Goal: Task Accomplishment & Management: Use online tool/utility

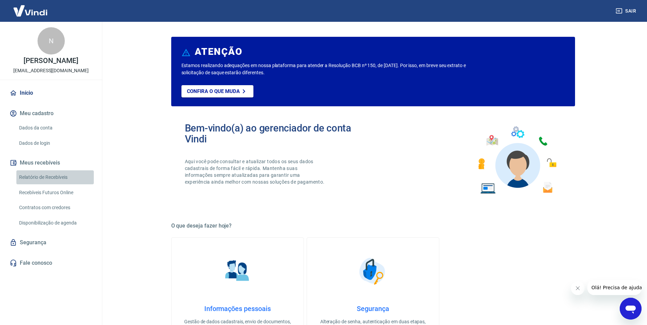
click at [45, 176] on link "Relatório de Recebíveis" at bounding box center [54, 178] width 77 height 14
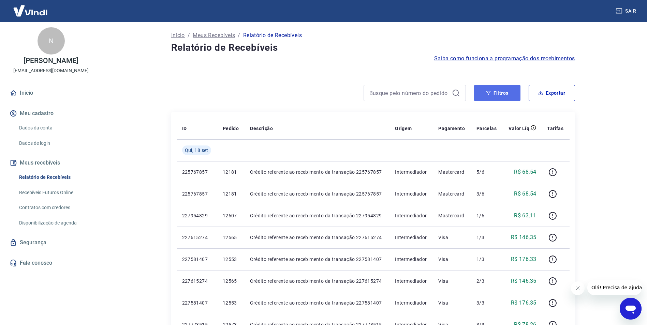
click at [489, 97] on button "Filtros" at bounding box center [497, 93] width 46 height 16
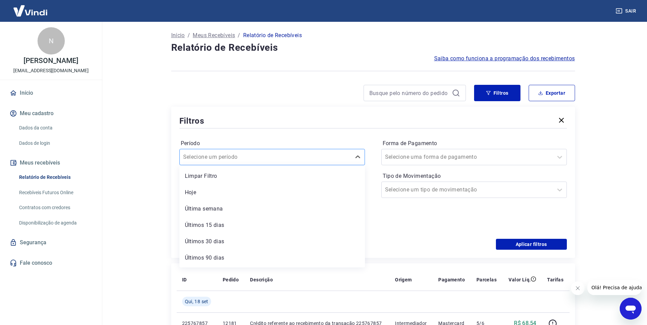
click at [276, 159] on div at bounding box center [265, 157] width 164 height 10
click at [257, 151] on div "Selecione um período" at bounding box center [265, 157] width 171 height 12
click at [230, 189] on input at bounding box center [266, 190] width 163 height 10
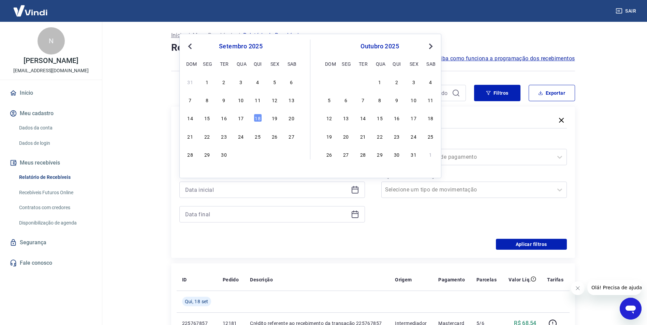
click at [258, 118] on div "18" at bounding box center [258, 118] width 8 height 8
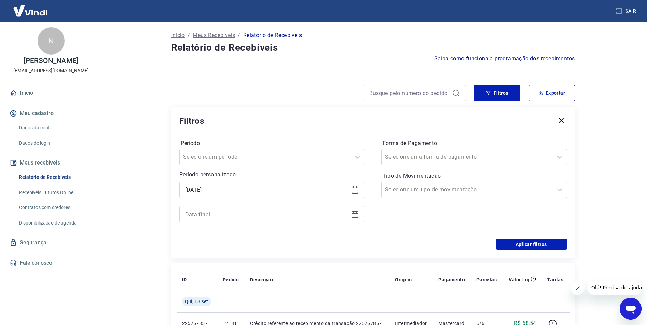
type input "[DATE]"
click at [273, 215] on input at bounding box center [266, 214] width 163 height 10
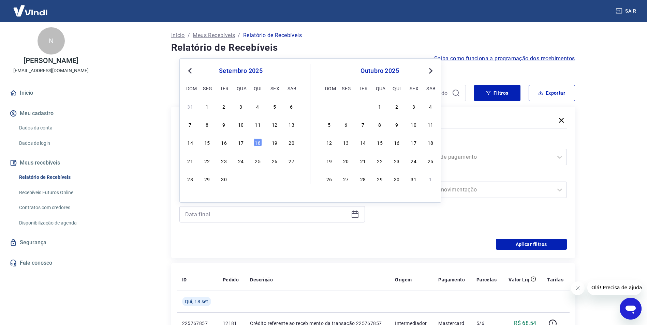
drag, startPoint x: 259, startPoint y: 142, endPoint x: 385, endPoint y: 135, distance: 126.4
click at [259, 142] on div "18" at bounding box center [258, 142] width 8 height 8
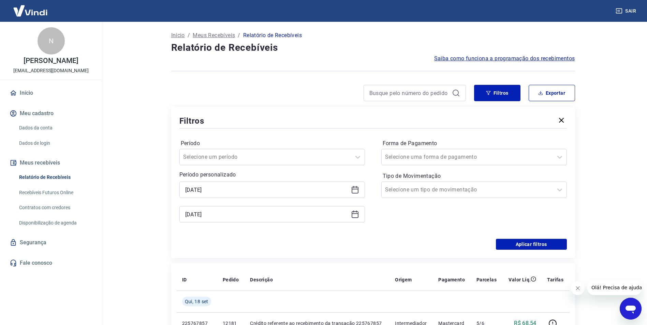
type input "[DATE]"
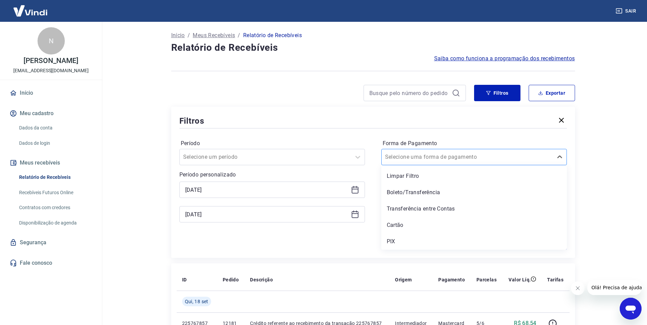
click at [438, 153] on div at bounding box center [467, 157] width 164 height 10
click at [428, 221] on div "Cartão" at bounding box center [474, 226] width 186 height 14
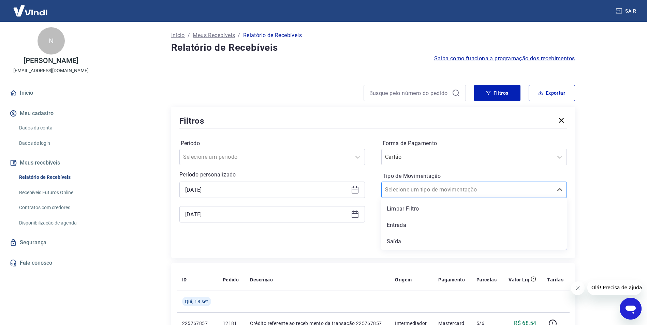
click at [432, 190] on input "Tipo de Movimentação" at bounding box center [419, 190] width 69 height 8
click at [408, 225] on div "Entrada" at bounding box center [474, 226] width 186 height 14
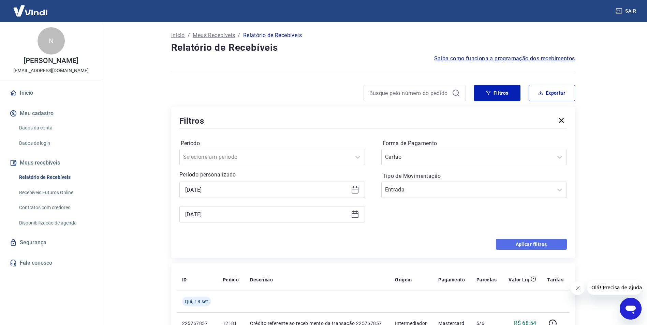
click at [527, 246] on button "Aplicar filtros" at bounding box center [531, 244] width 71 height 11
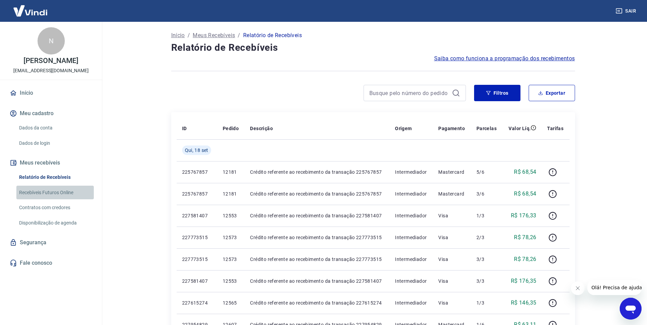
click at [54, 193] on link "Recebíveis Futuros Online" at bounding box center [54, 193] width 77 height 14
click at [54, 189] on link "Recebíveis Futuros Online" at bounding box center [54, 193] width 77 height 14
click at [502, 97] on button "Filtros" at bounding box center [497, 93] width 46 height 16
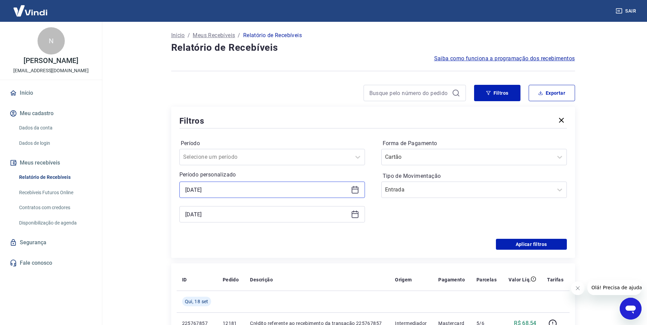
click at [280, 190] on input "[DATE]" at bounding box center [266, 190] width 163 height 10
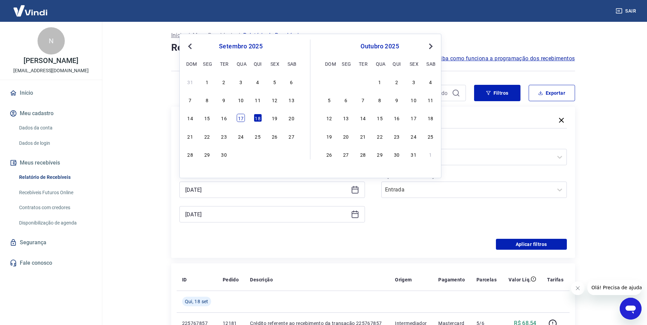
click at [240, 118] on div "17" at bounding box center [241, 118] width 8 height 8
type input "[DATE]"
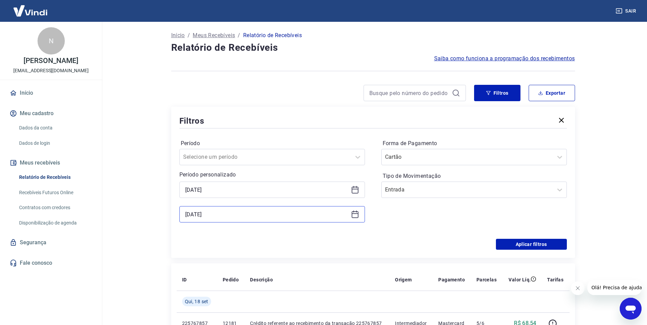
click at [347, 214] on input "[DATE]" at bounding box center [266, 214] width 163 height 10
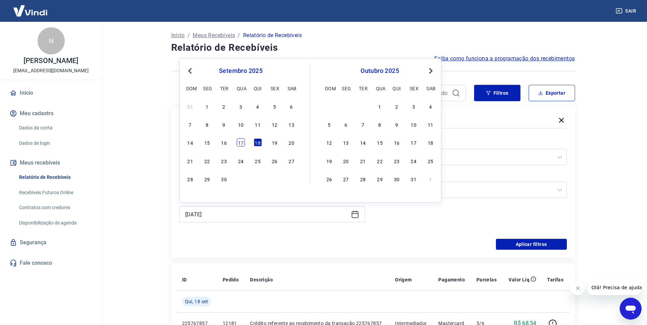
click at [245, 143] on div "17" at bounding box center [241, 142] width 8 height 8
click at [243, 143] on label "Período" at bounding box center [272, 143] width 183 height 8
type input "[DATE]"
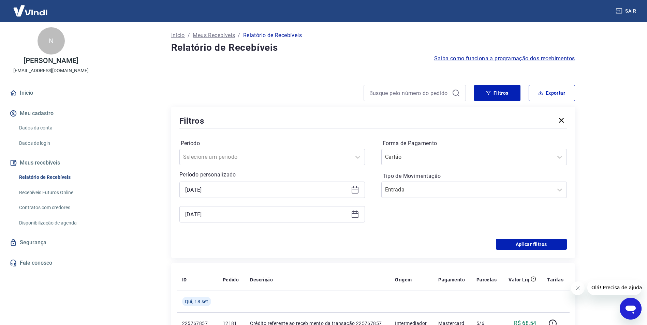
click at [352, 189] on icon at bounding box center [355, 189] width 7 height 1
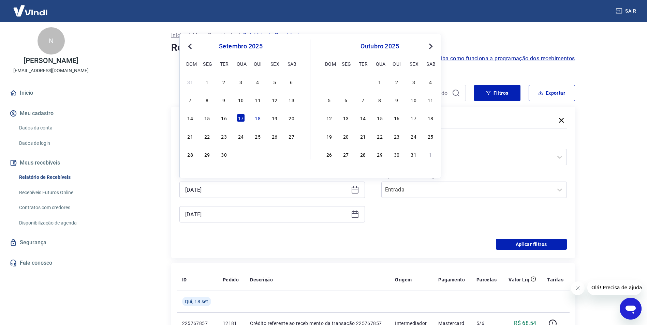
click at [256, 116] on div "18" at bounding box center [258, 118] width 8 height 8
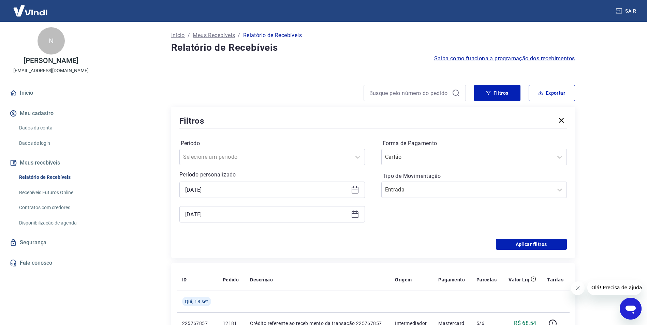
type input "[DATE]"
click at [260, 114] on div "Filtros Período Selecione um período Período personalizado Selected date: [DATE…" at bounding box center [373, 182] width 404 height 151
click at [352, 216] on icon at bounding box center [355, 214] width 8 height 8
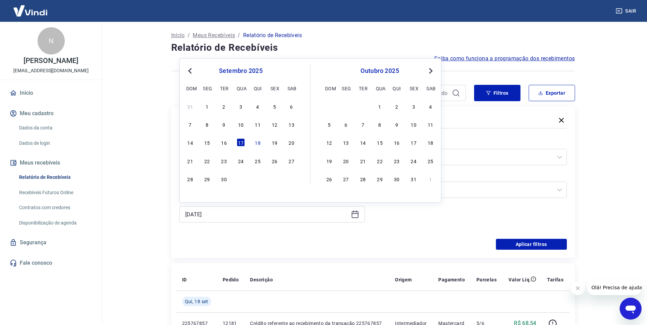
click at [258, 142] on div "18" at bounding box center [258, 142] width 8 height 8
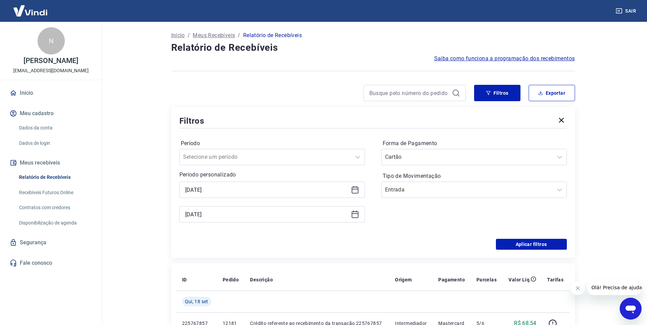
type input "[DATE]"
click at [529, 242] on button "Aplicar filtros" at bounding box center [531, 244] width 71 height 11
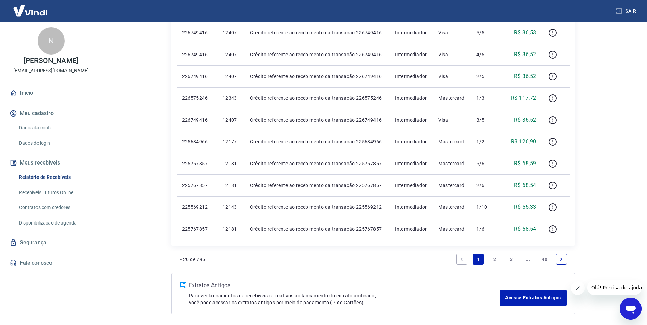
scroll to position [385, 0]
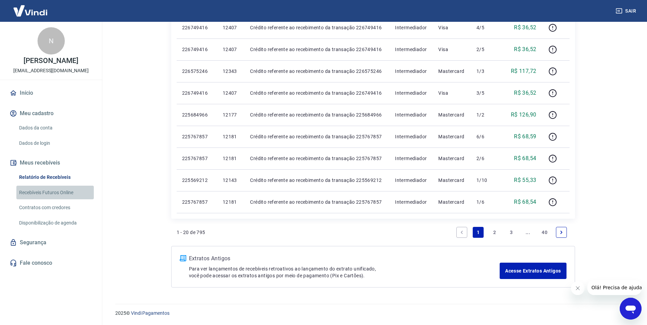
click at [35, 197] on link "Recebíveis Futuros Online" at bounding box center [54, 193] width 77 height 14
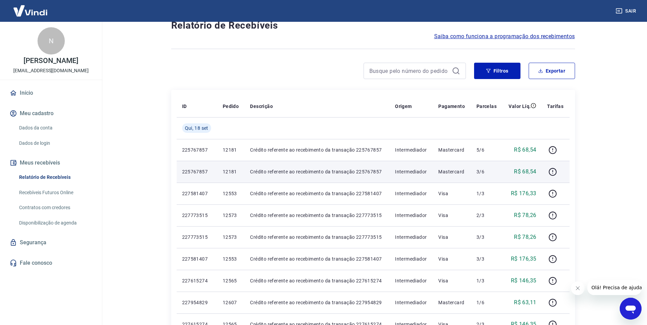
scroll to position [34, 0]
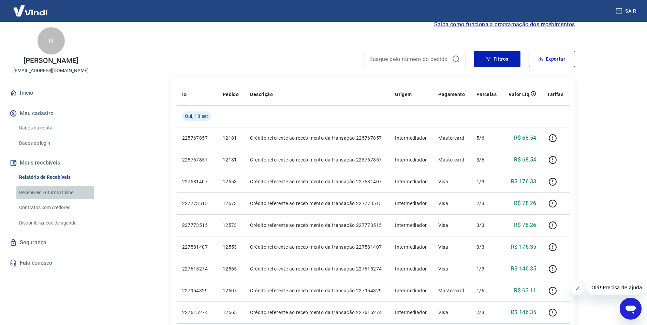
click at [54, 193] on link "Recebíveis Futuros Online" at bounding box center [54, 193] width 77 height 14
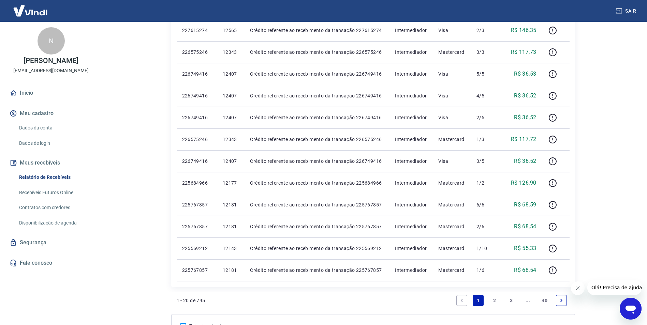
scroll to position [44, 0]
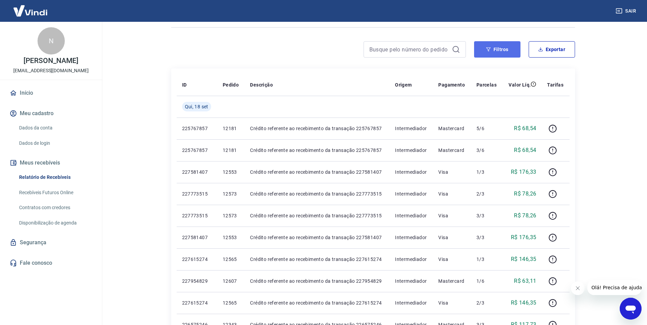
click at [501, 49] on button "Filtros" at bounding box center [497, 49] width 46 height 16
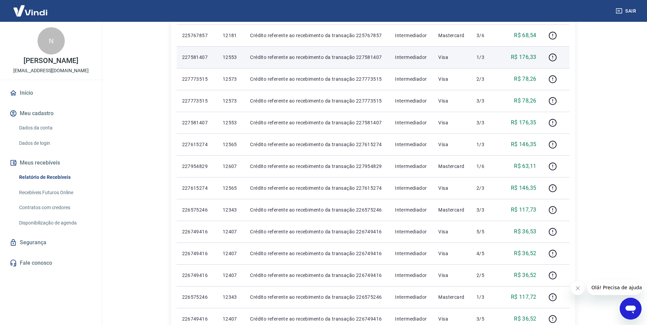
scroll to position [297, 0]
